Goal: Find specific page/section: Find specific page/section

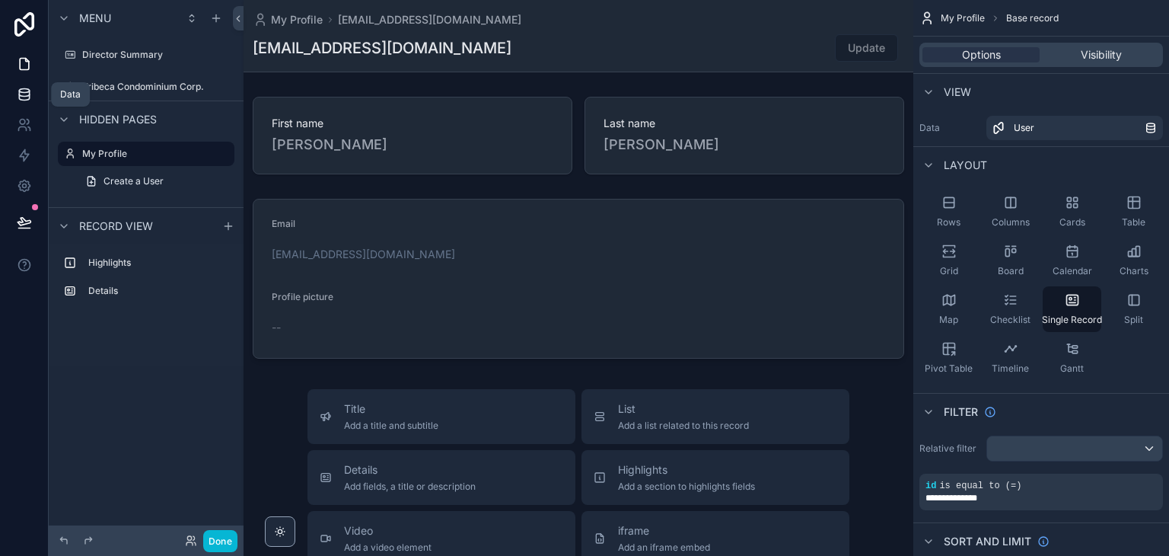
click at [21, 92] on icon at bounding box center [24, 91] width 10 height 4
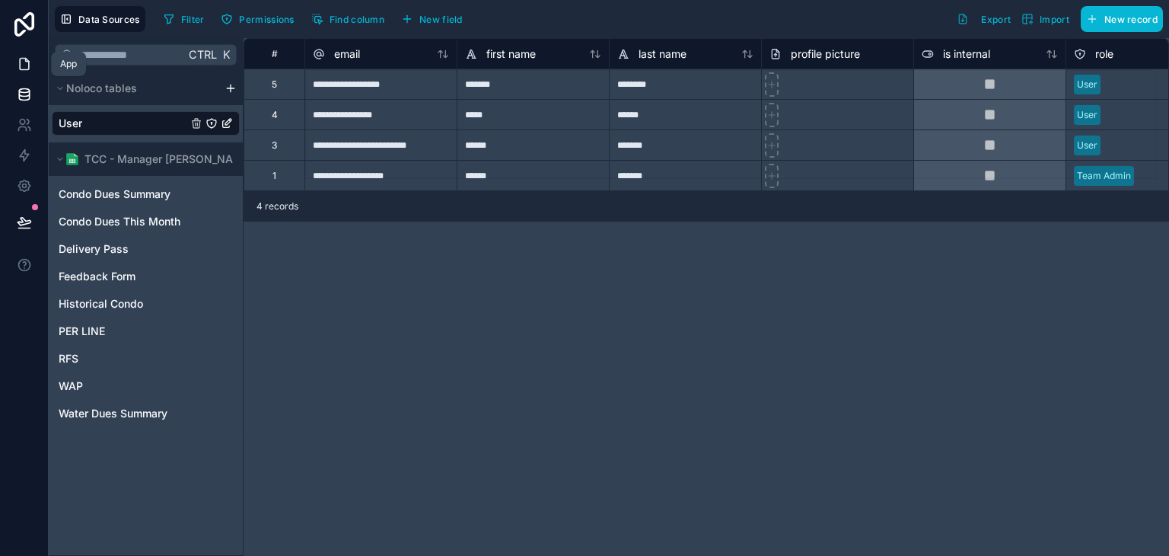
click at [30, 69] on icon at bounding box center [24, 63] width 15 height 15
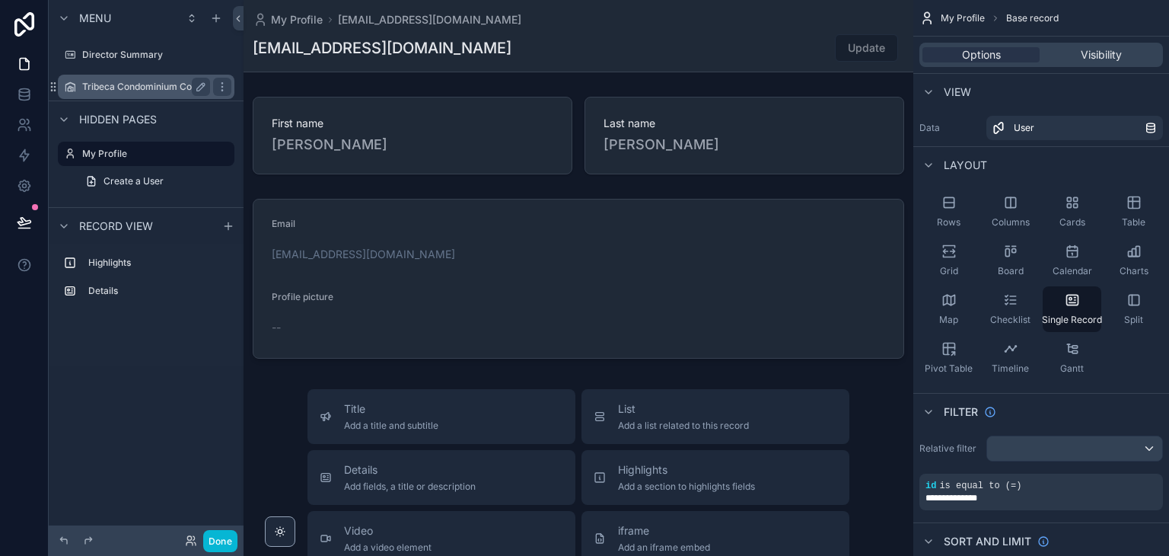
click at [137, 94] on div "Tribeca Condominium Corp." at bounding box center [146, 87] width 128 height 18
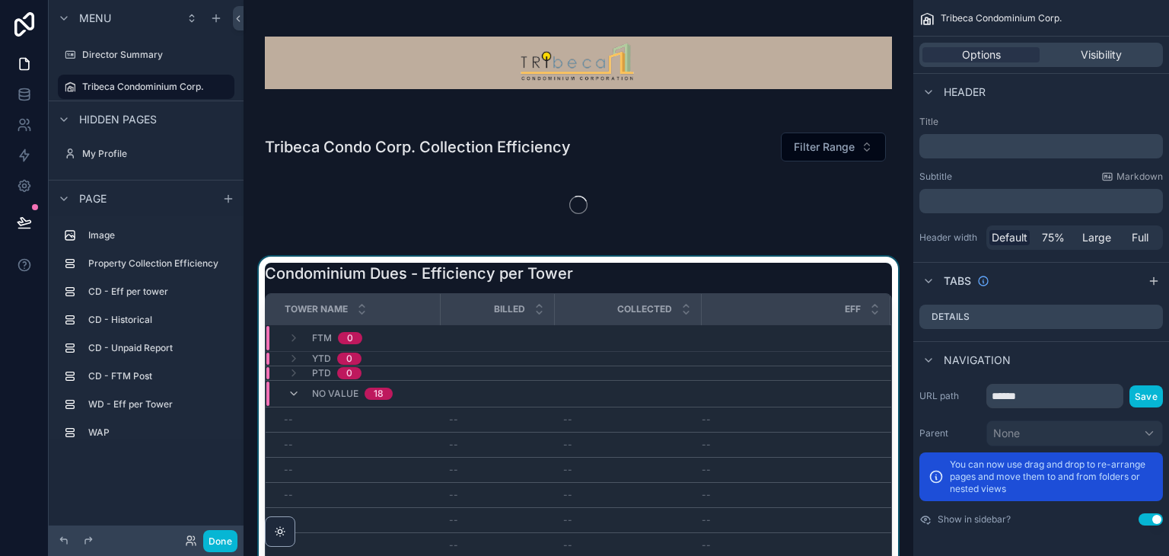
click at [511, 244] on div "scrollable content" at bounding box center [578, 185] width 645 height 119
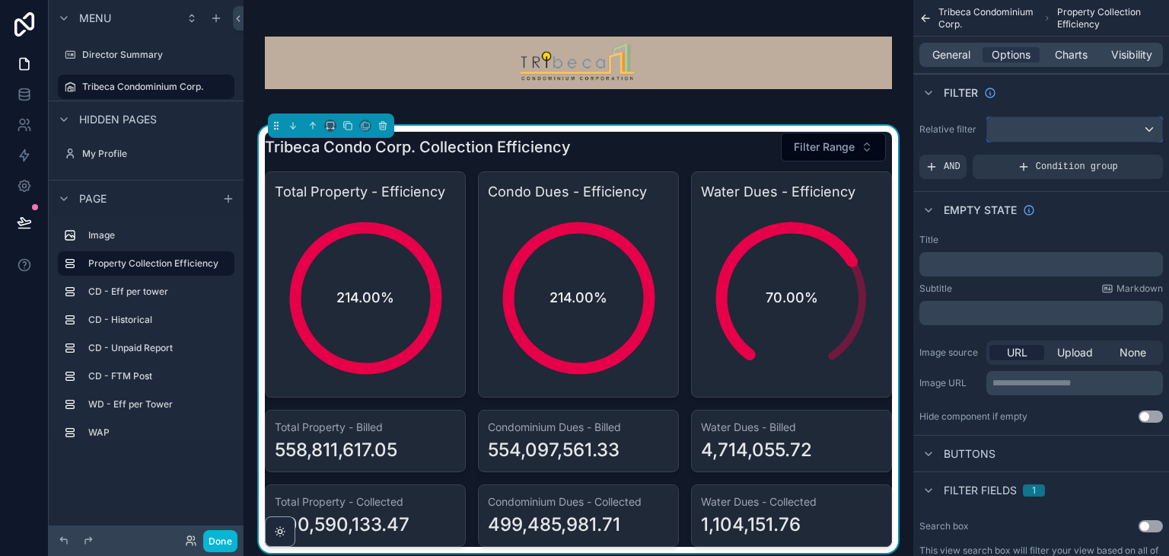
click at [1050, 132] on div "scrollable content" at bounding box center [1074, 129] width 175 height 24
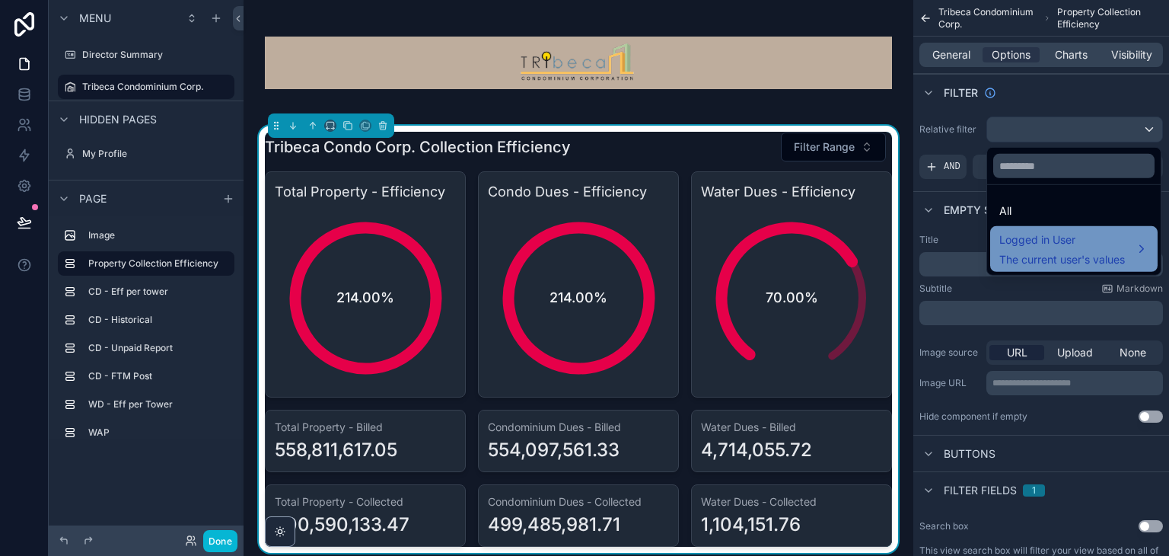
click at [1044, 250] on div "Logged in User The current user's values" at bounding box center [1062, 249] width 126 height 37
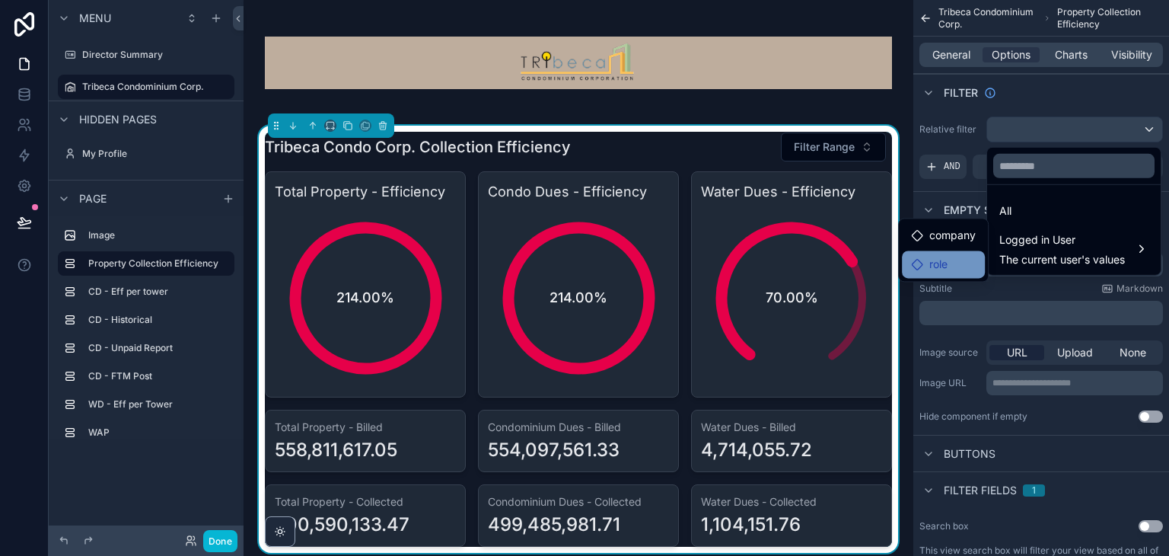
click at [956, 268] on div "role" at bounding box center [943, 264] width 65 height 18
click at [955, 245] on div "company" at bounding box center [943, 235] width 83 height 27
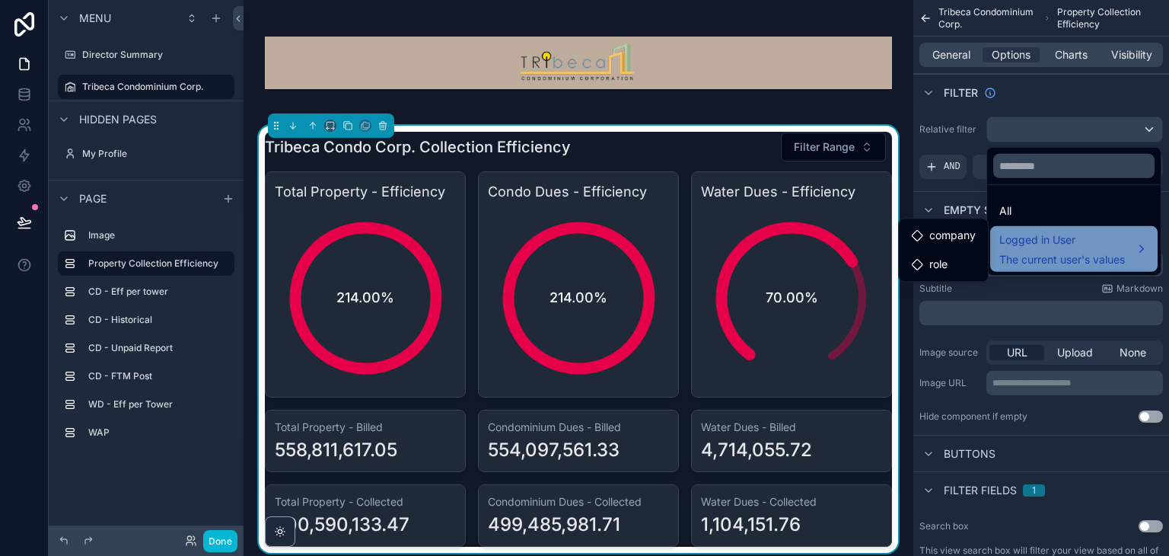
click at [1026, 244] on span "Logged in User" at bounding box center [1062, 240] width 126 height 18
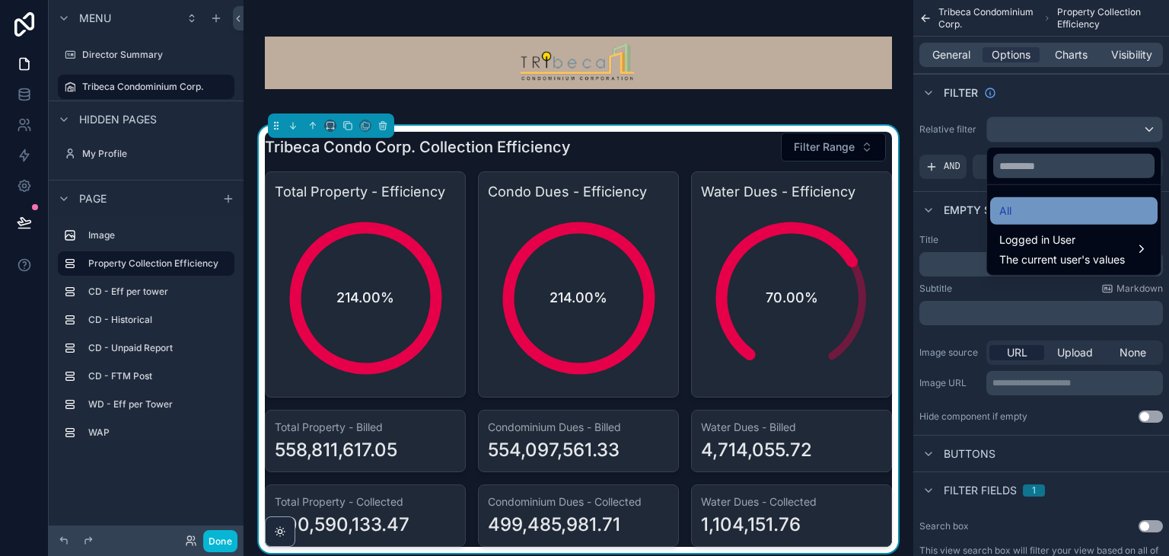
click at [1027, 219] on div "All" at bounding box center [1073, 211] width 149 height 18
